Goal: Information Seeking & Learning: Understand process/instructions

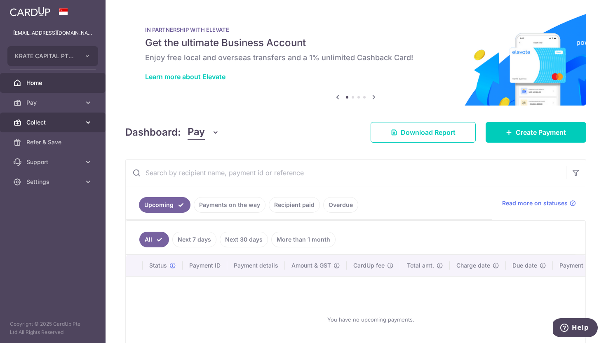
click at [74, 126] on span "Collect" at bounding box center [53, 122] width 54 height 8
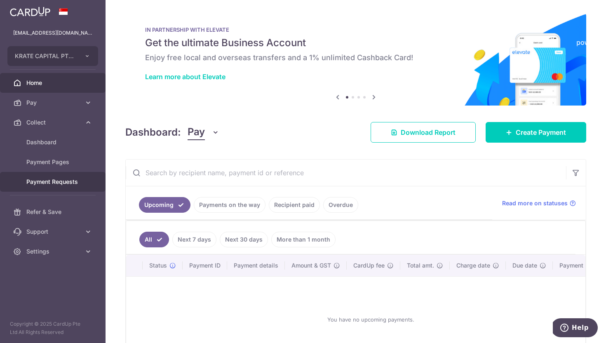
click at [61, 182] on span "Payment Requests" at bounding box center [53, 182] width 54 height 8
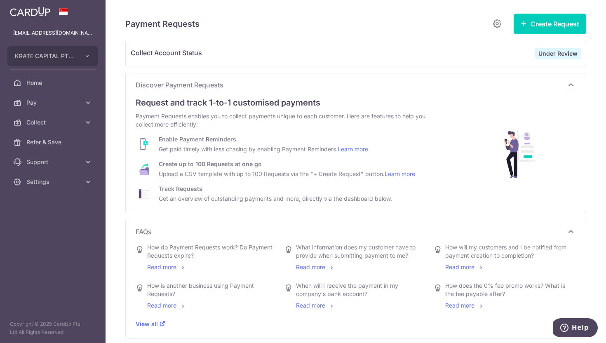
click at [542, 50] on strong "Under Review" at bounding box center [557, 53] width 39 height 7
click at [569, 325] on icon "Help" at bounding box center [564, 328] width 8 height 8
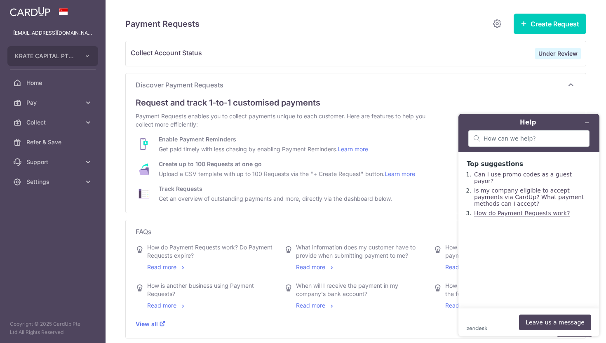
click at [505, 210] on link "How do Payment Requests work?" at bounding box center [522, 213] width 96 height 7
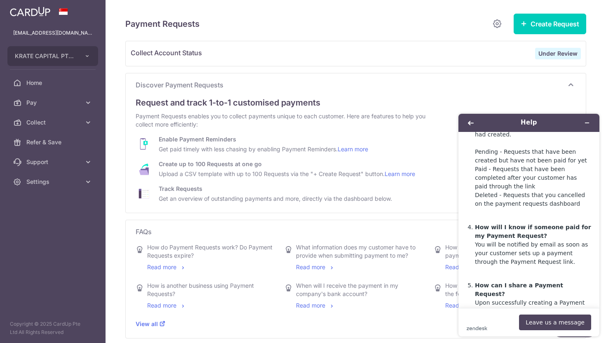
scroll to position [2724, 0]
